Goal: Task Accomplishment & Management: Use online tool/utility

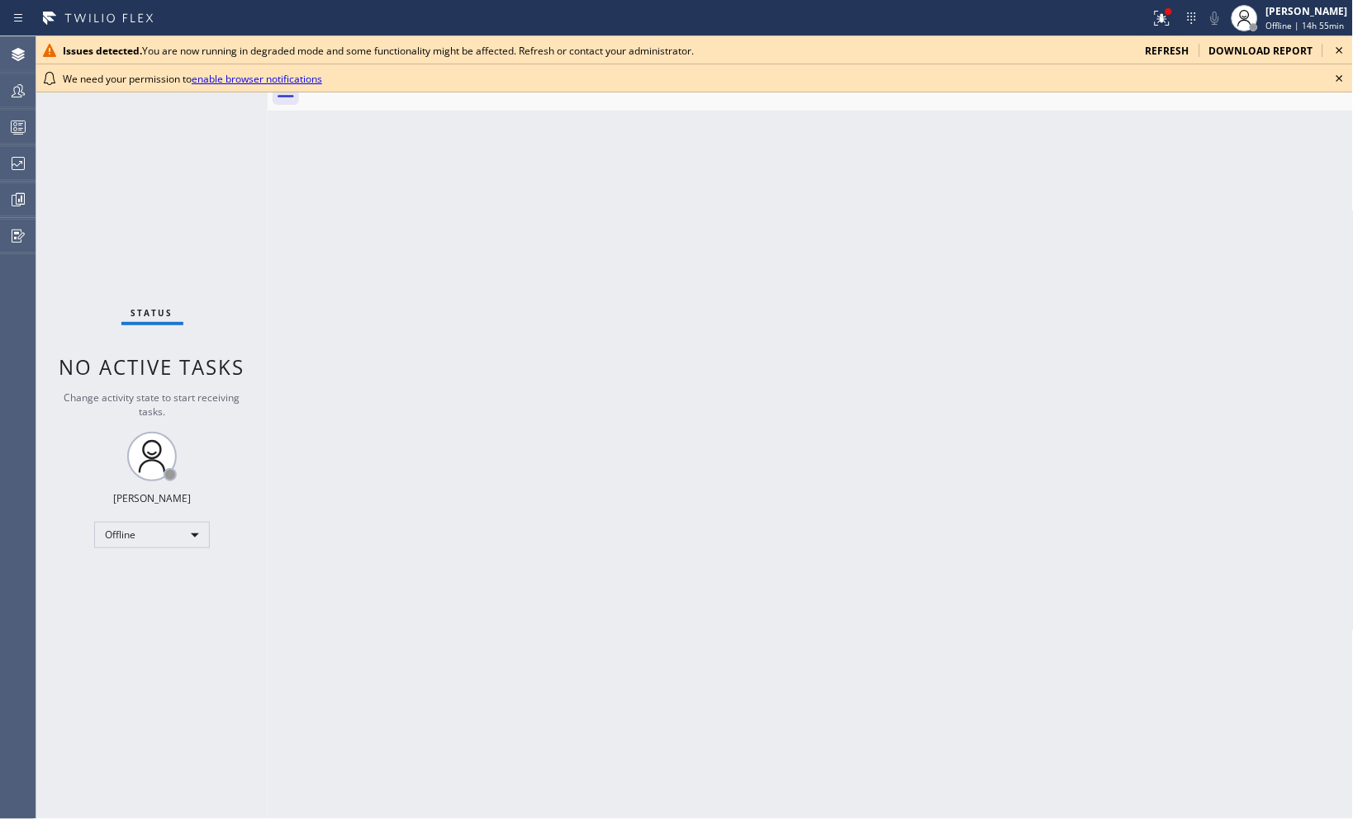
click at [1342, 78] on icon at bounding box center [1340, 79] width 20 height 20
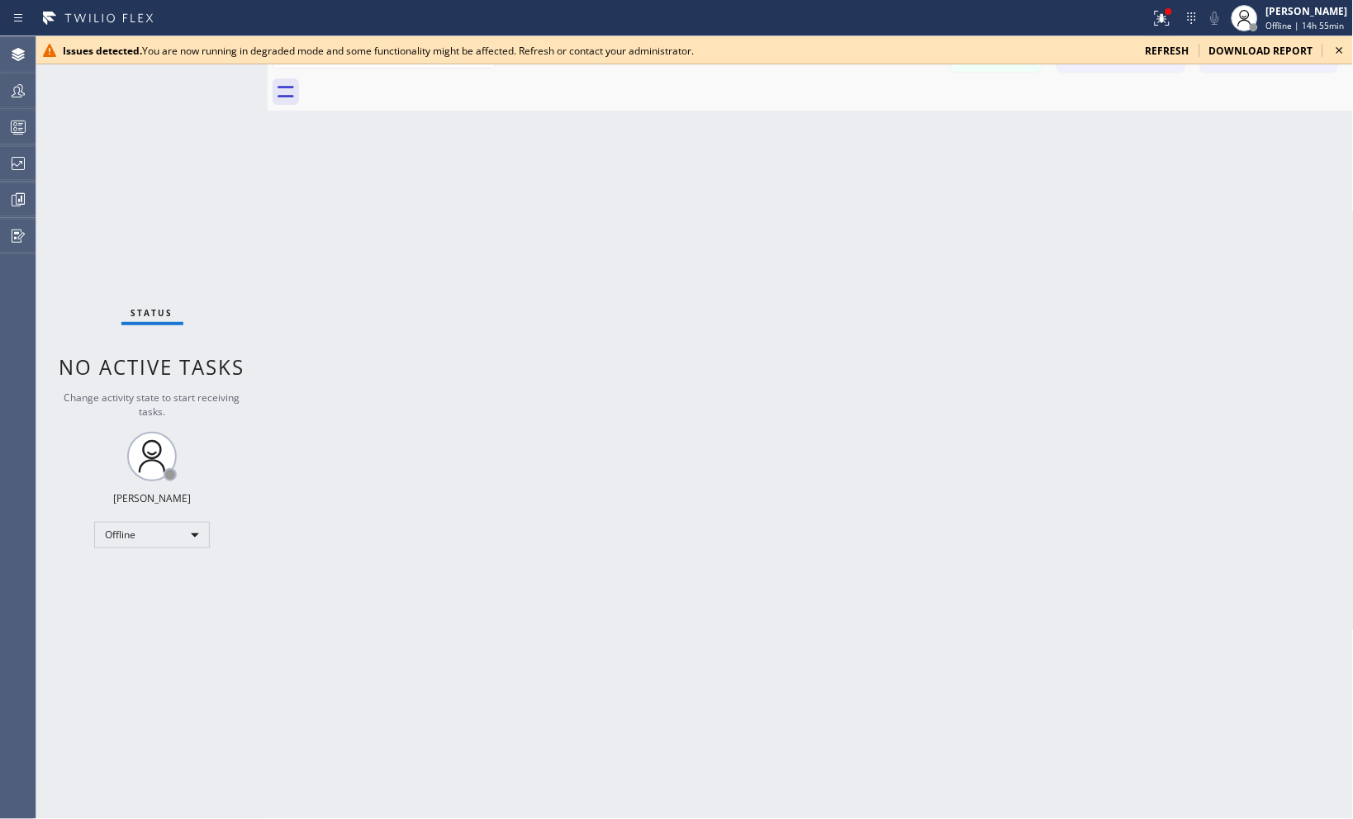
click at [1342, 50] on icon at bounding box center [1340, 50] width 20 height 20
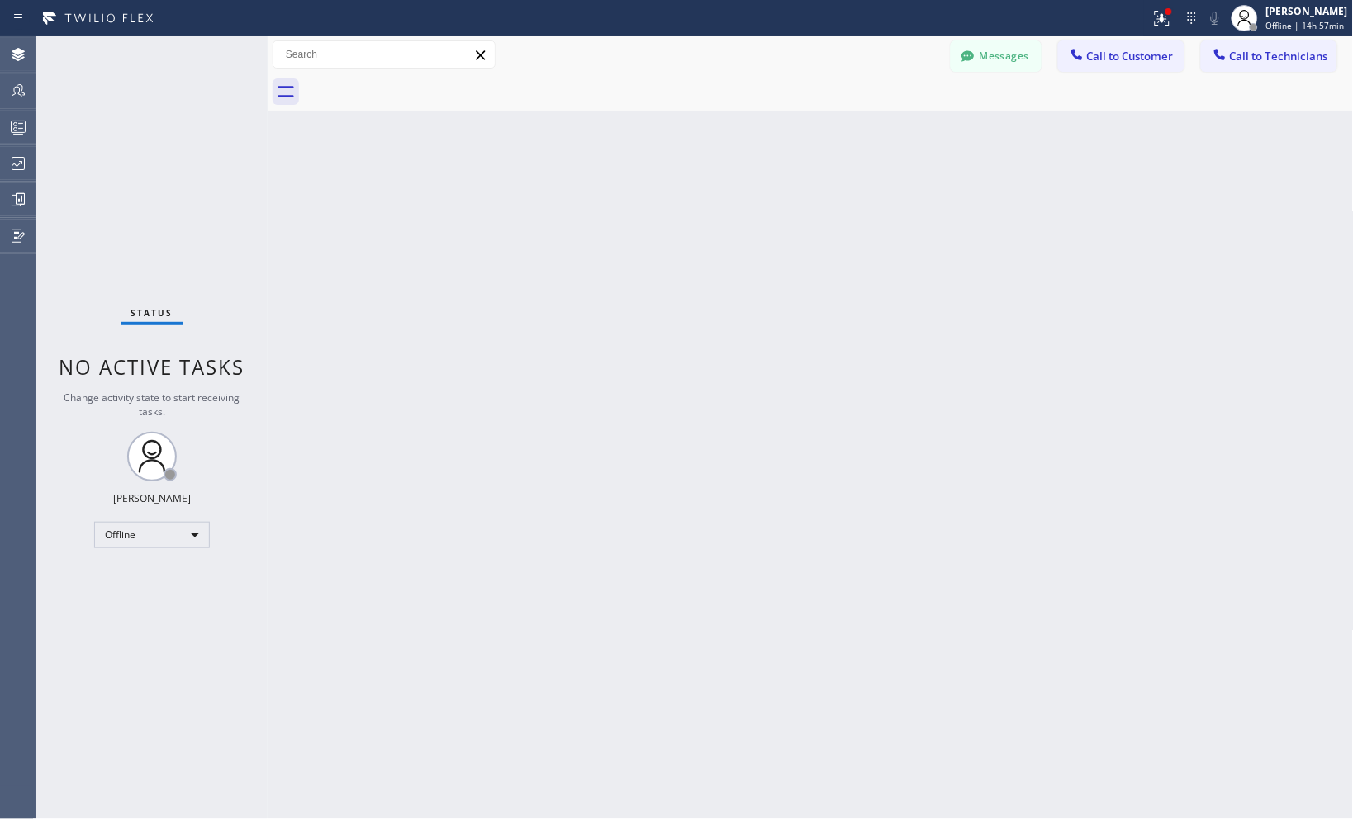
drag, startPoint x: 1010, startPoint y: 283, endPoint x: 946, endPoint y: 297, distance: 65.9
click at [1010, 283] on div "Back to Dashboard Change Sender ID Customers Technicians Select a contact Outbo…" at bounding box center [811, 427] width 1086 height 783
click at [1308, 26] on span "Offline | 14h 59min" at bounding box center [1305, 26] width 78 height 12
click at [1242, 102] on button "Unavailable" at bounding box center [1271, 108] width 165 height 21
click at [962, 341] on div "Back to Dashboard Change Sender ID Customers Technicians Select a contact Outbo…" at bounding box center [811, 427] width 1086 height 783
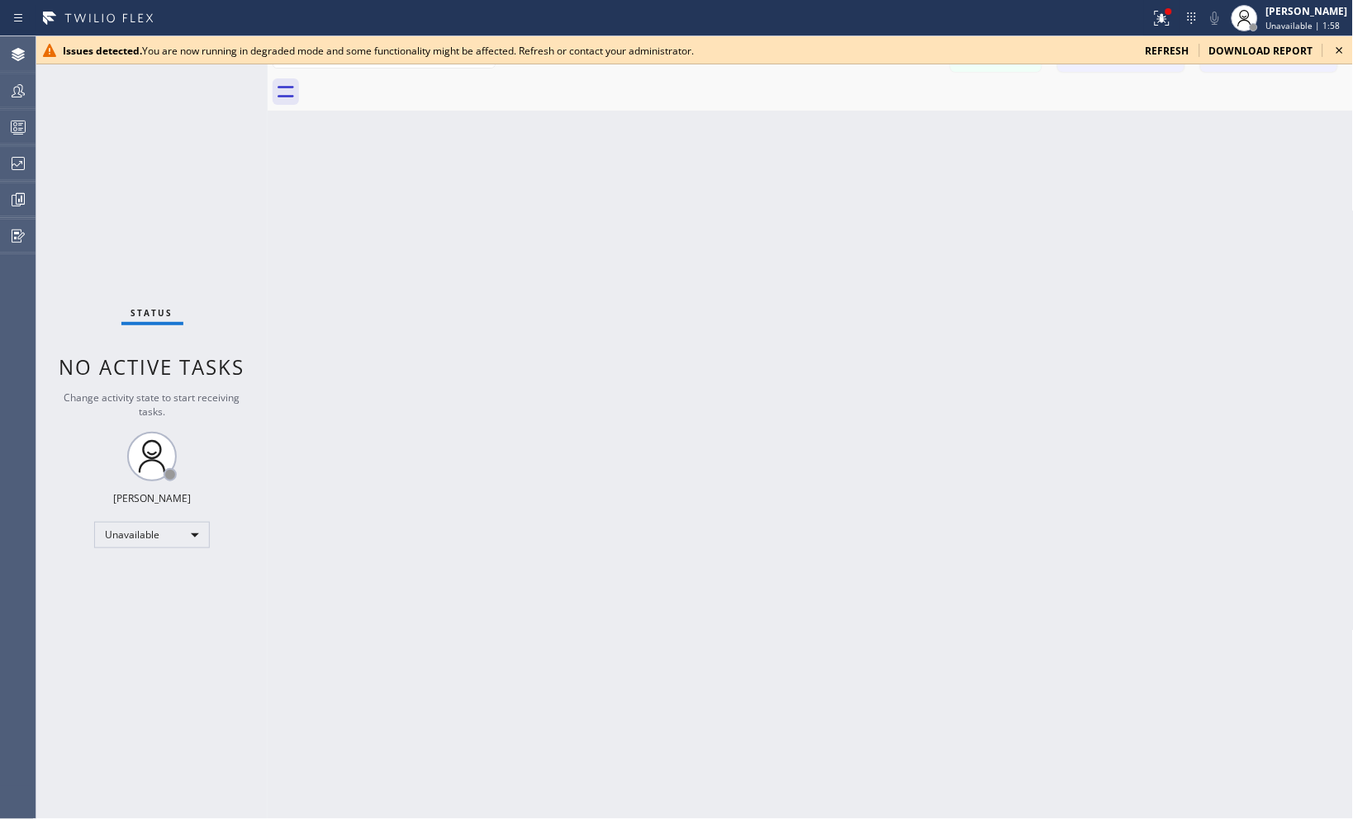
click at [1341, 55] on icon at bounding box center [1340, 50] width 20 height 20
drag, startPoint x: 1340, startPoint y: 50, endPoint x: 1293, endPoint y: 78, distance: 54.8
click at [1340, 50] on icon at bounding box center [1340, 50] width 7 height 7
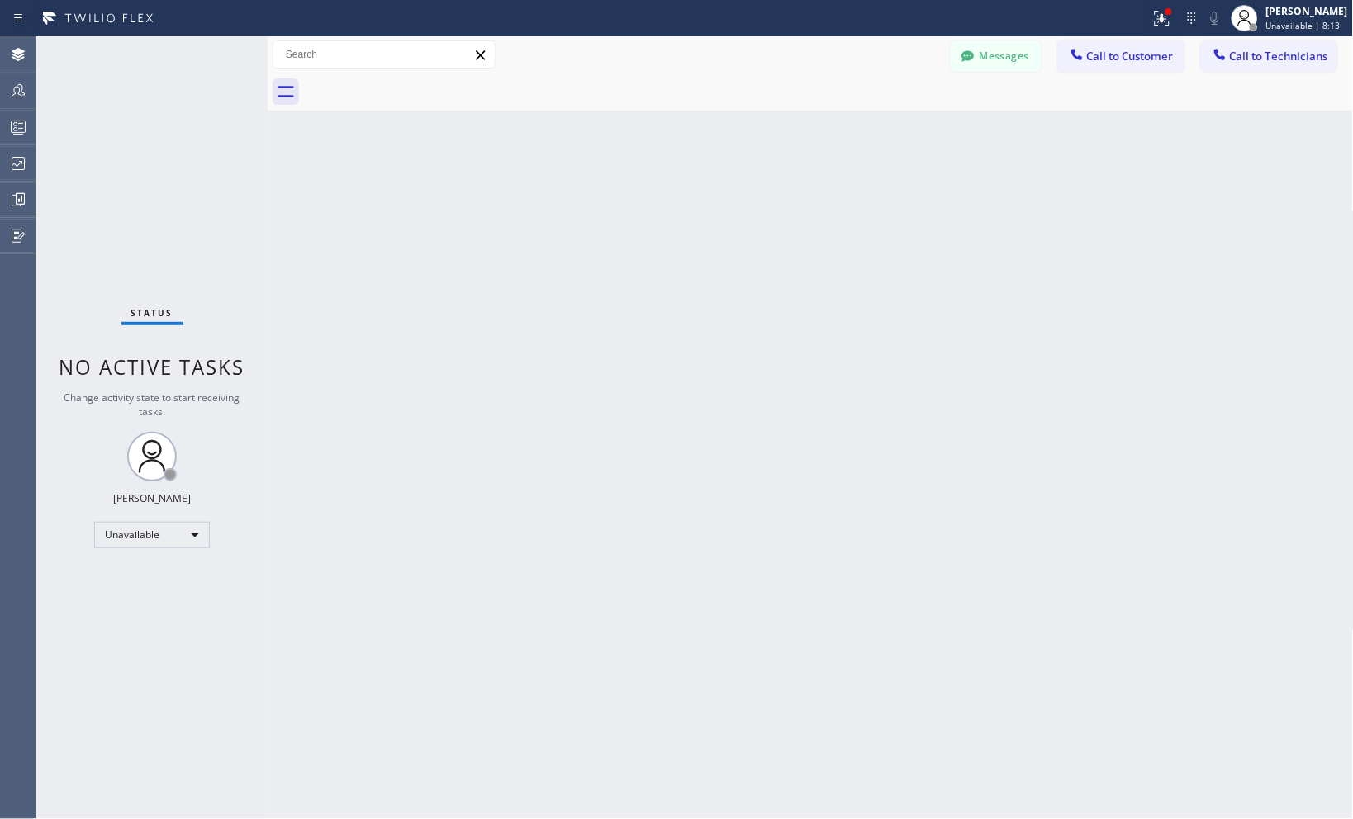
click at [1154, 209] on div "Back to Dashboard Change Sender ID Customers Technicians Select a contact Outbo…" at bounding box center [811, 427] width 1086 height 783
